Goal: Information Seeking & Learning: Understand process/instructions

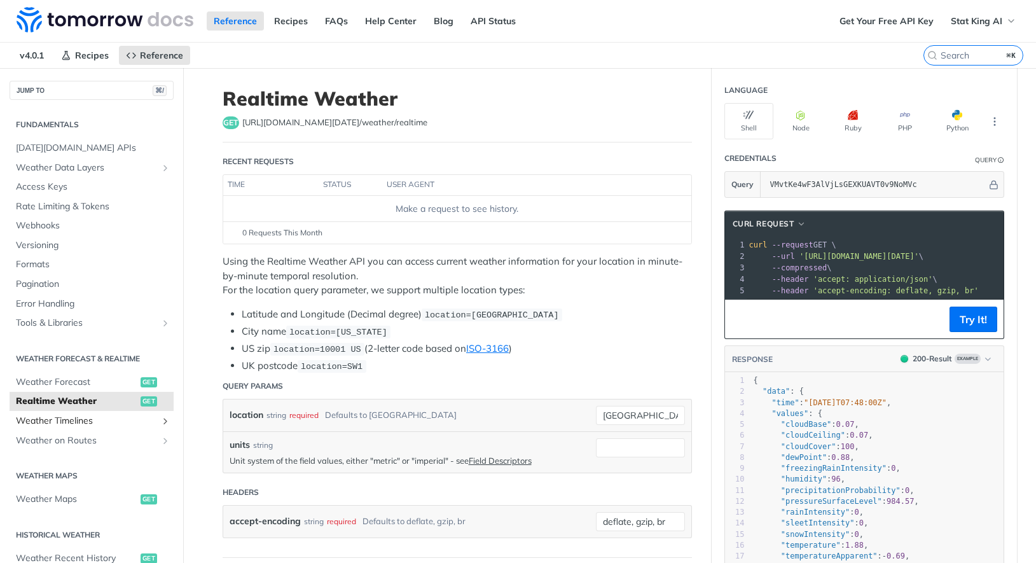
click at [57, 424] on span "Weather Timelines" at bounding box center [86, 421] width 141 height 13
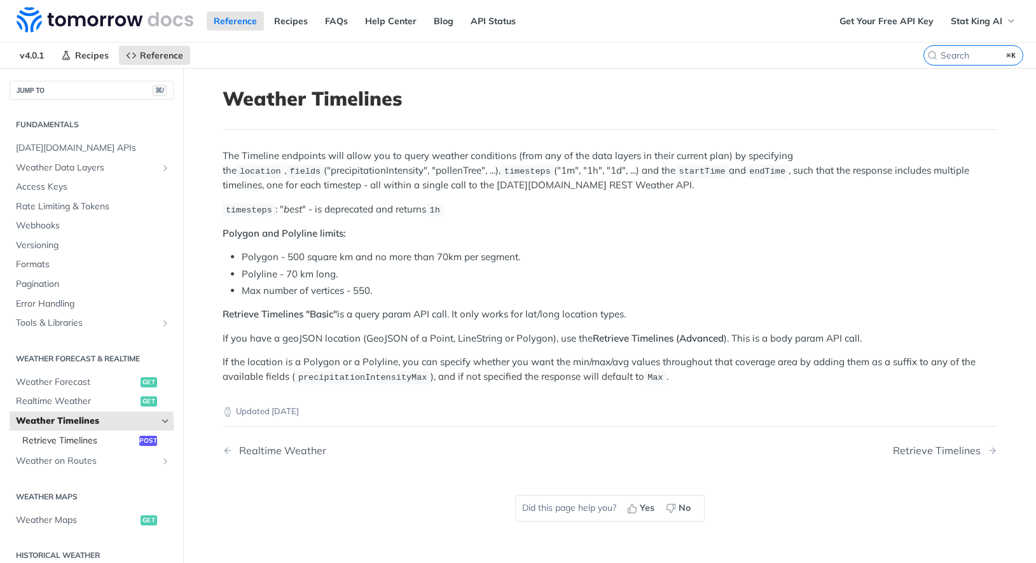
click at [95, 442] on span "Retrieve Timelines" at bounding box center [79, 441] width 114 height 13
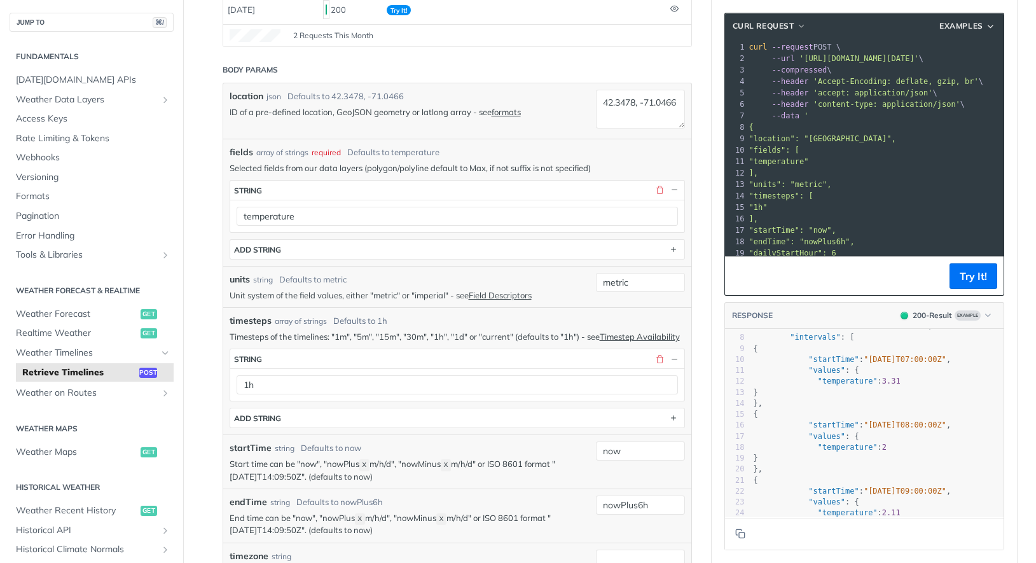
scroll to position [229, 0]
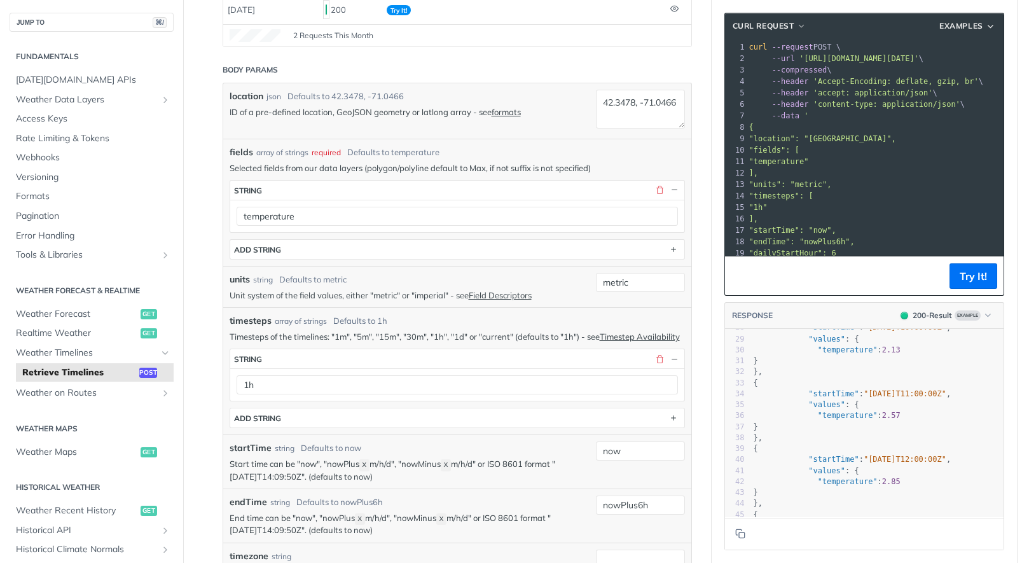
scroll to position [382, 0]
